Goal: Task Accomplishment & Management: Manage account settings

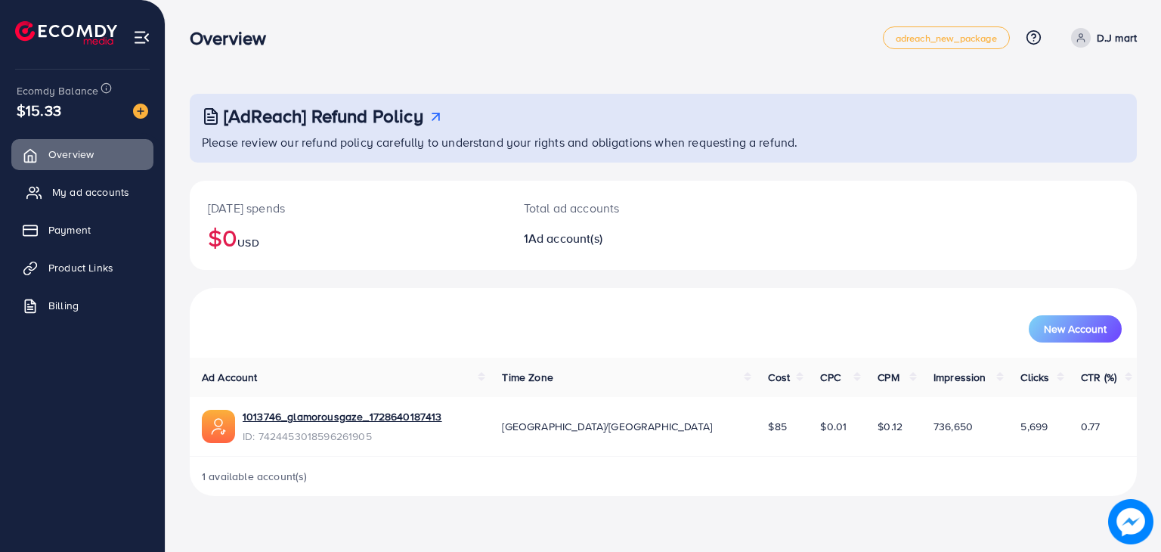
click at [51, 195] on link "My ad accounts" at bounding box center [82, 192] width 142 height 30
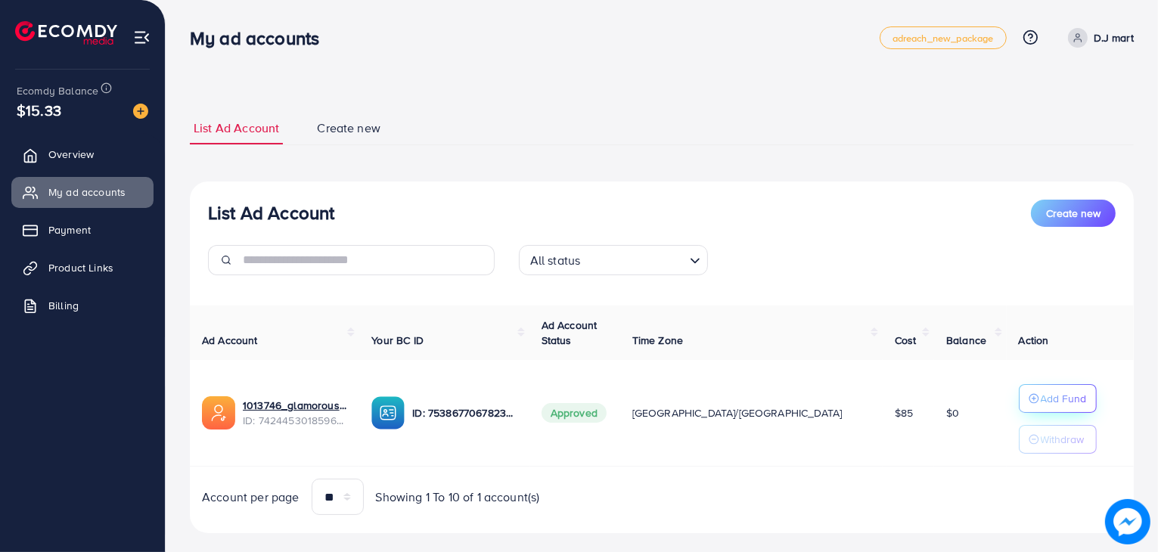
click at [1040, 396] on p "Add Fund" at bounding box center [1063, 398] width 46 height 18
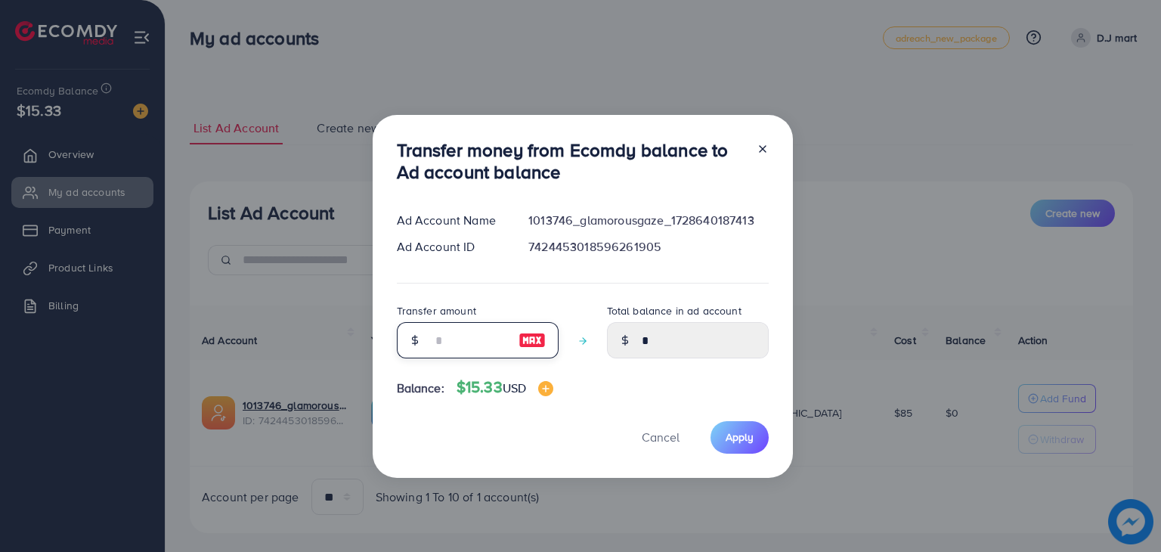
click at [456, 352] on input "number" at bounding box center [470, 340] width 76 height 36
type input "*"
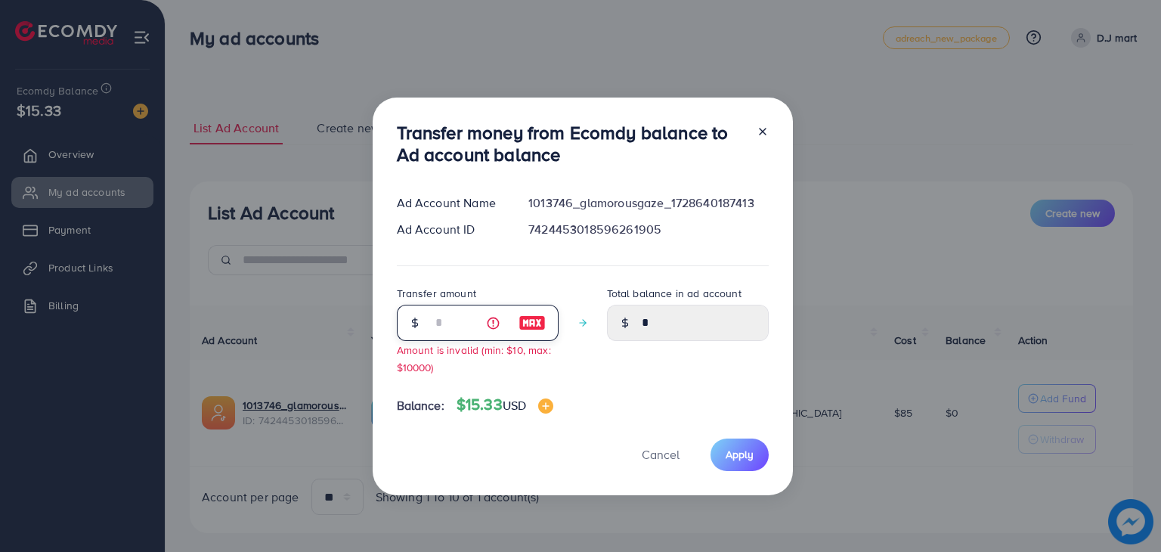
type input "****"
type input "**"
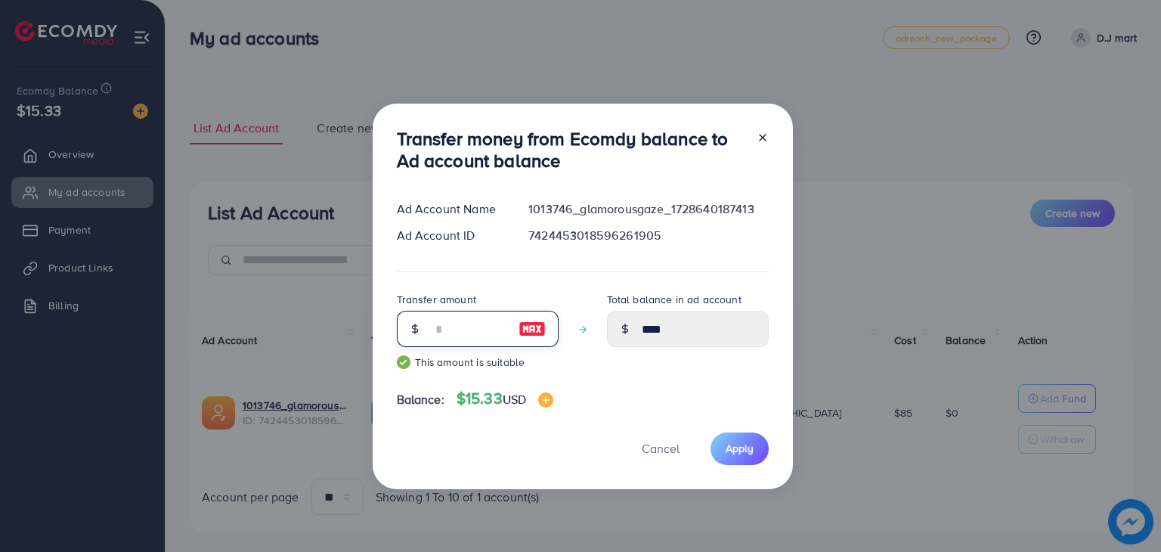
type input "*****"
type input "**"
click at [742, 445] on span "Apply" at bounding box center [740, 448] width 28 height 15
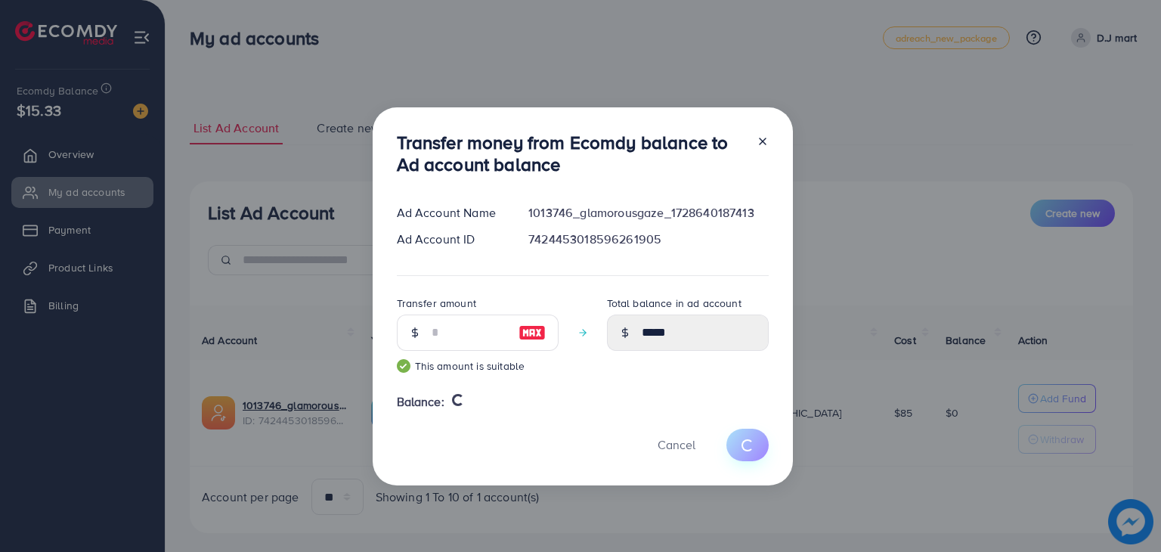
type input "*"
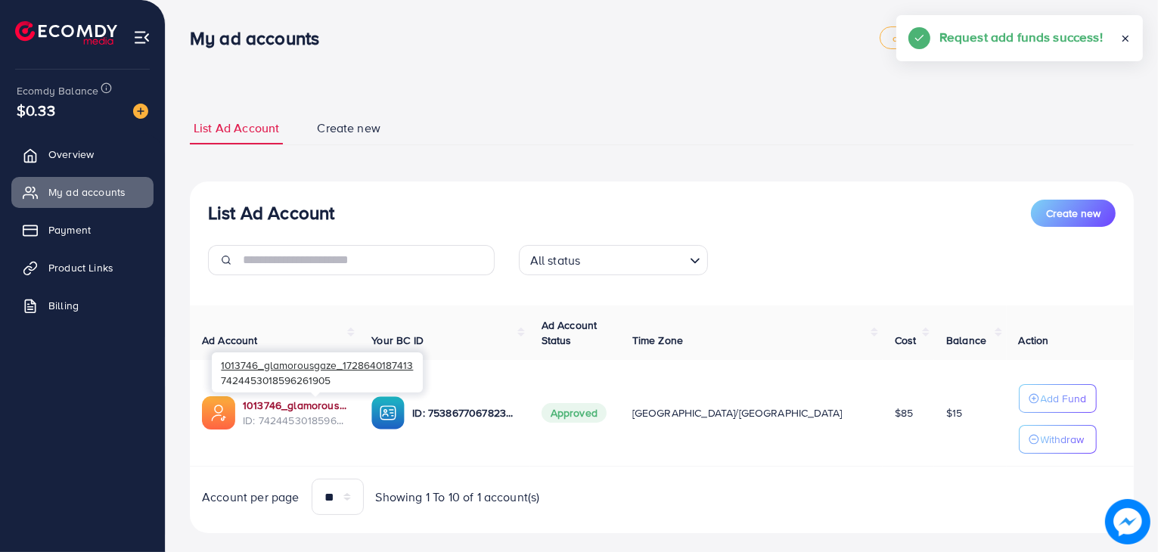
click at [331, 407] on link "1013746_glamorousgaze_1728640187413" at bounding box center [295, 405] width 104 height 15
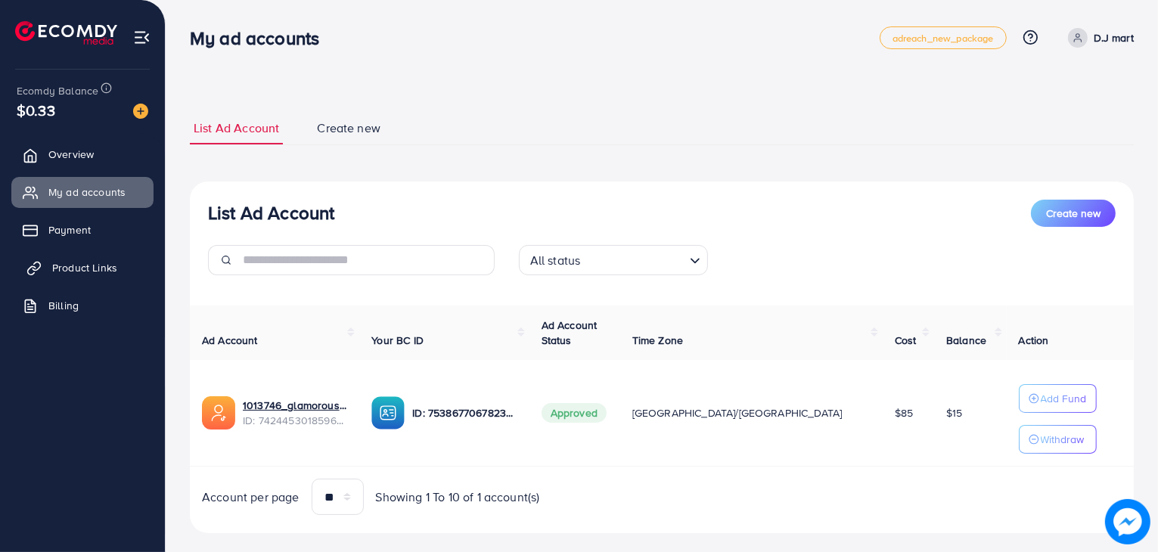
click at [98, 258] on link "Product Links" at bounding box center [82, 268] width 142 height 30
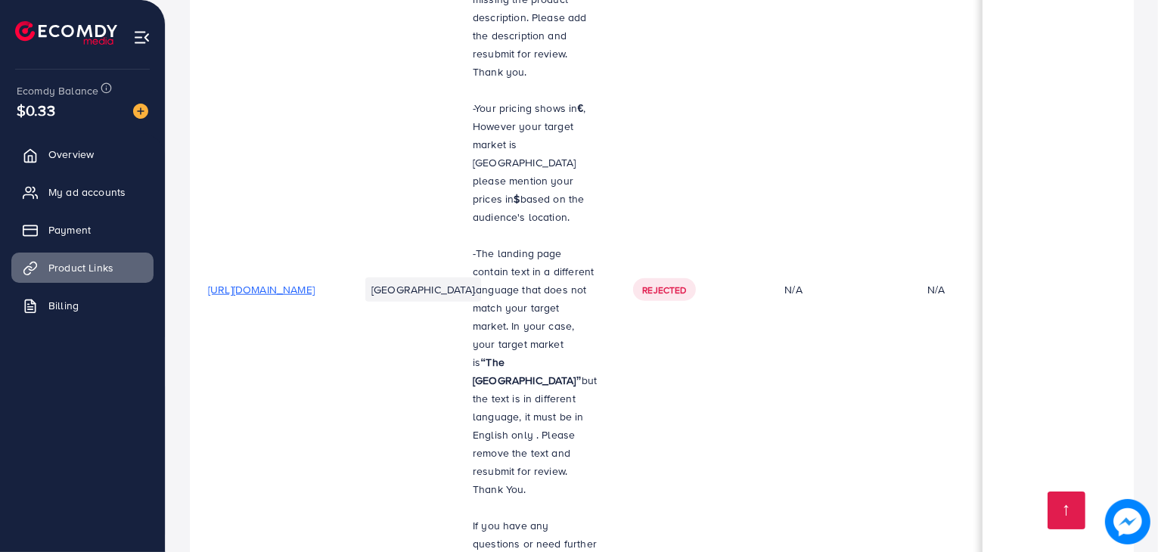
scroll to position [0, 333]
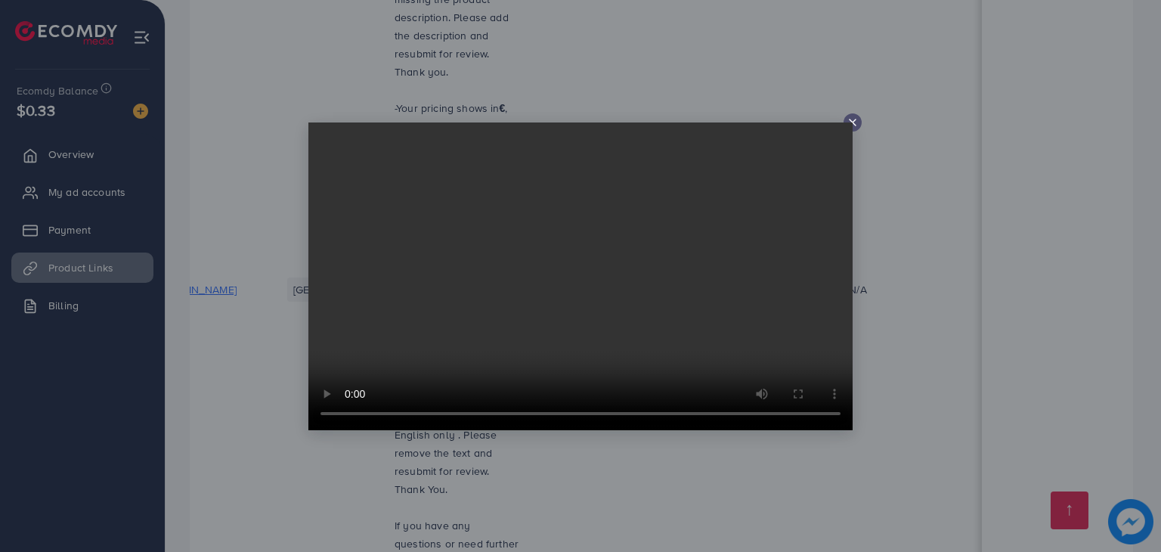
click at [853, 126] on icon at bounding box center [853, 122] width 12 height 12
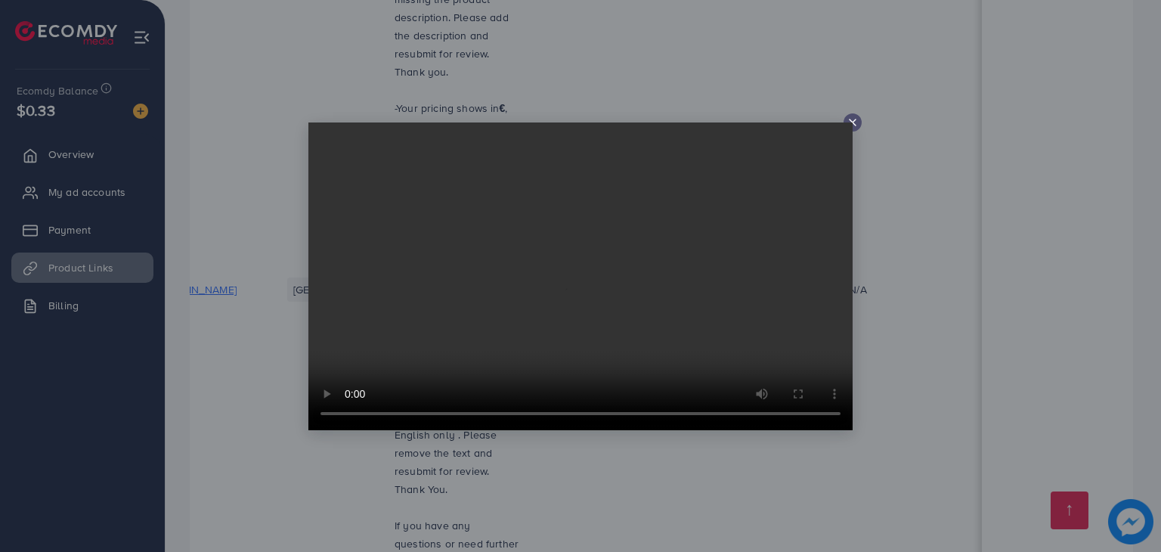
click at [852, 119] on icon at bounding box center [853, 122] width 12 height 12
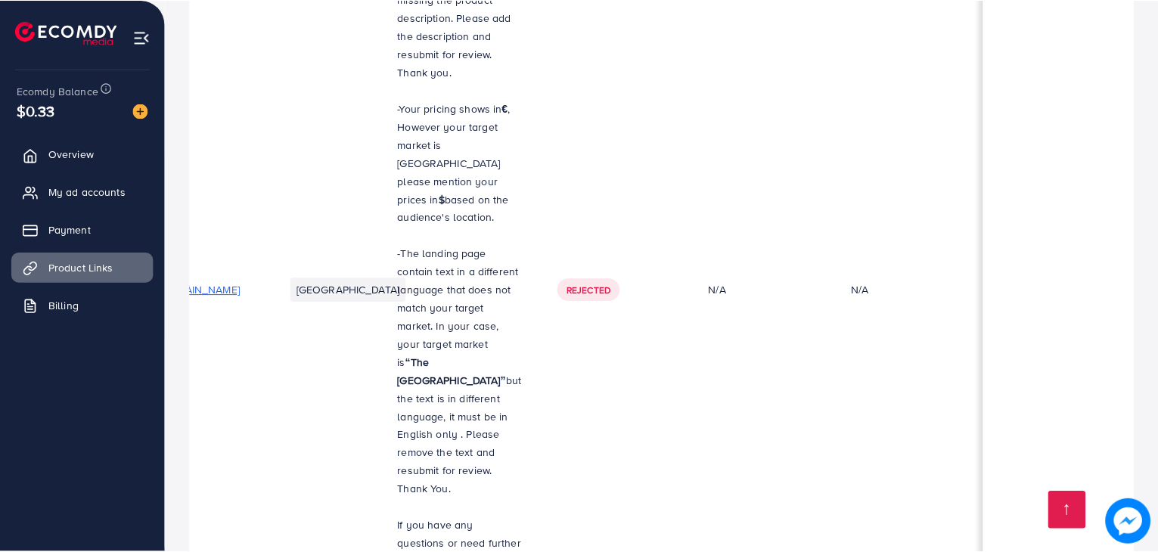
scroll to position [0, 330]
click at [76, 188] on span "My ad accounts" at bounding box center [90, 192] width 77 height 15
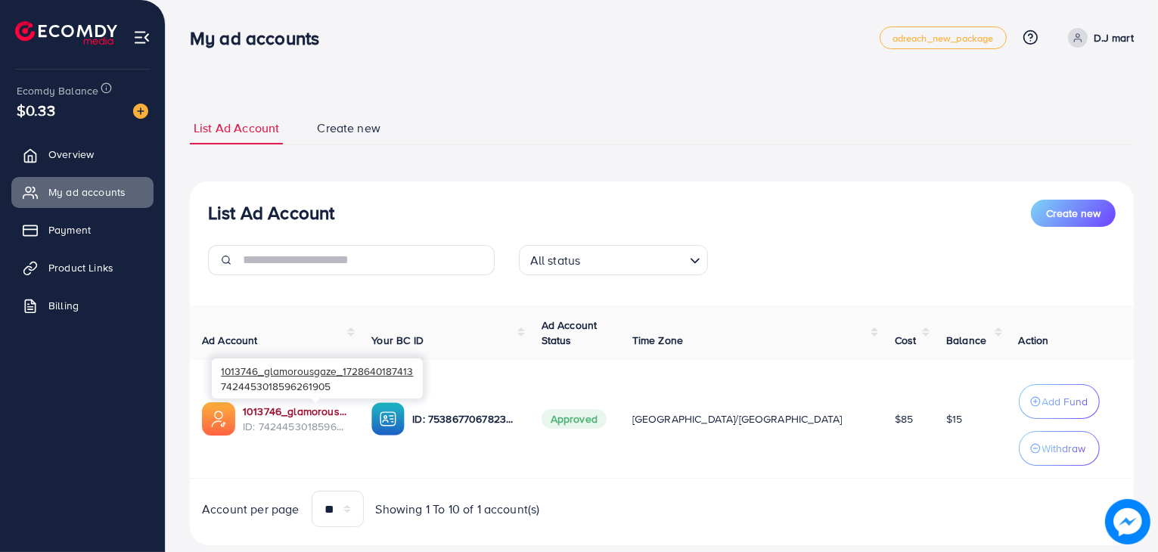
click at [347, 408] on link "1013746_glamorousgaze_1728640187413" at bounding box center [295, 411] width 104 height 15
click at [104, 260] on span "Product Links" at bounding box center [84, 267] width 65 height 15
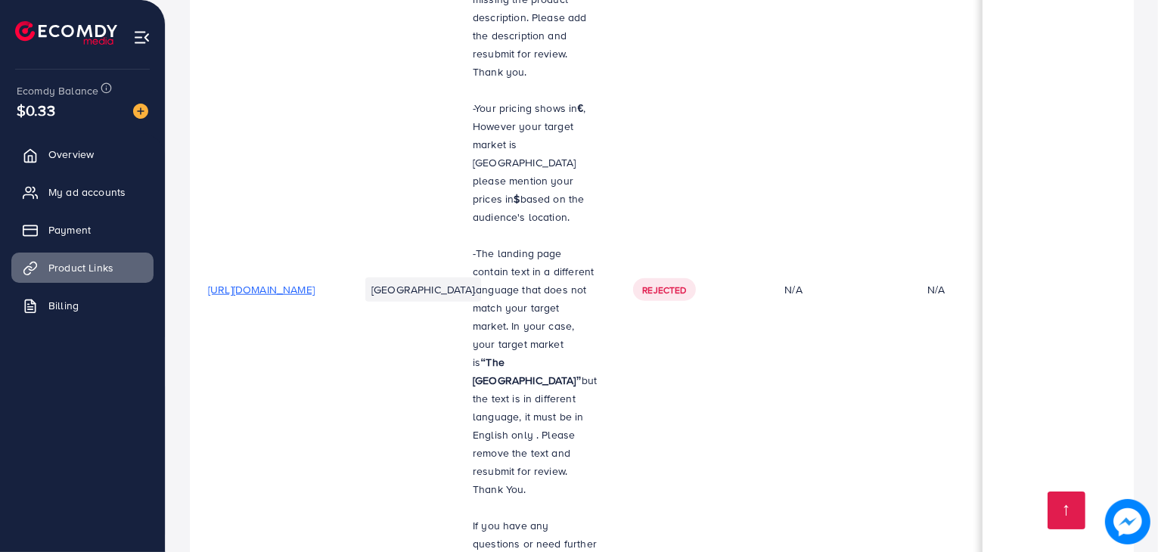
scroll to position [0, 333]
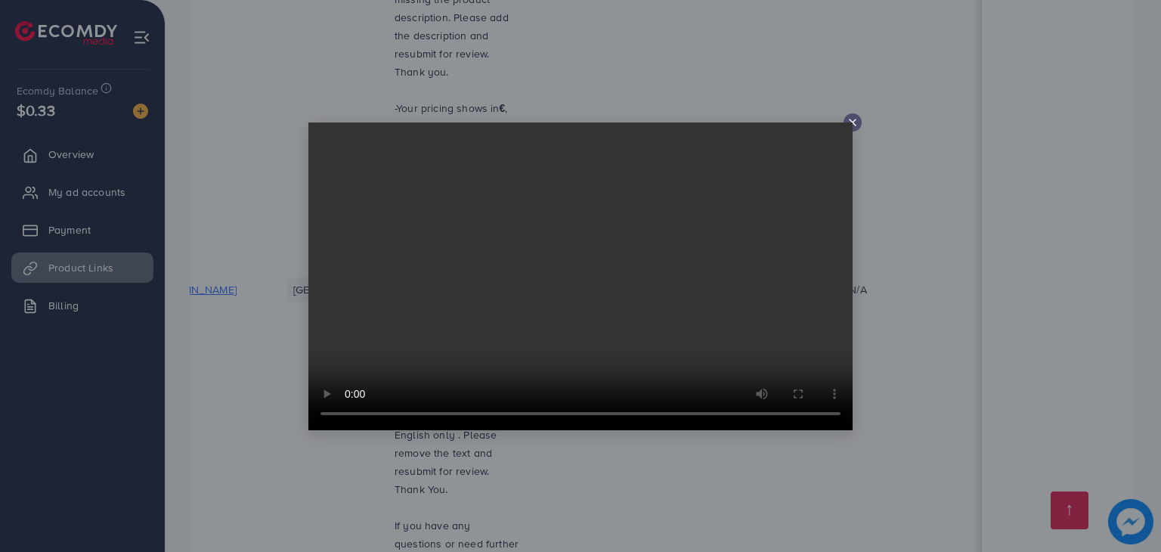
click at [856, 121] on icon at bounding box center [853, 122] width 12 height 12
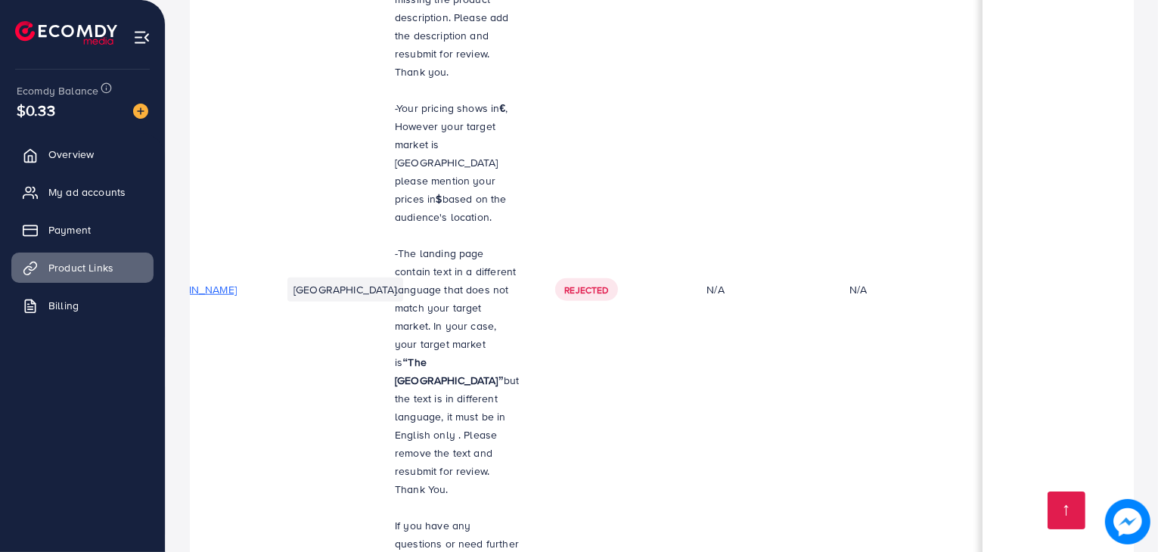
scroll to position [0, 0]
